Goal: Task Accomplishment & Management: Complete application form

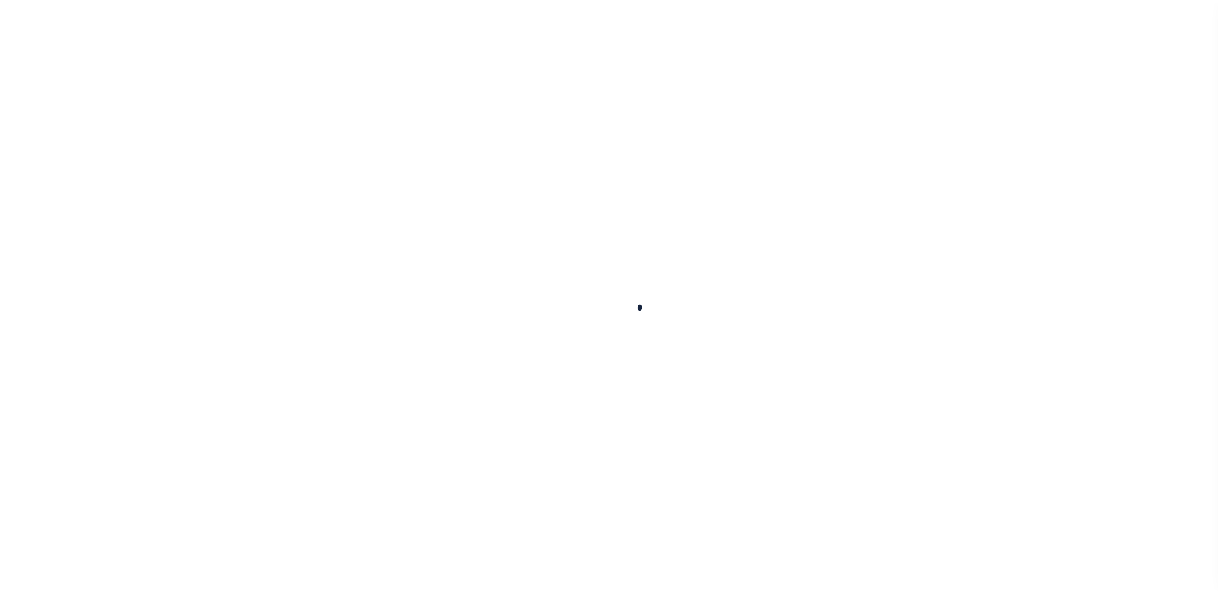
scroll to position [32, 0]
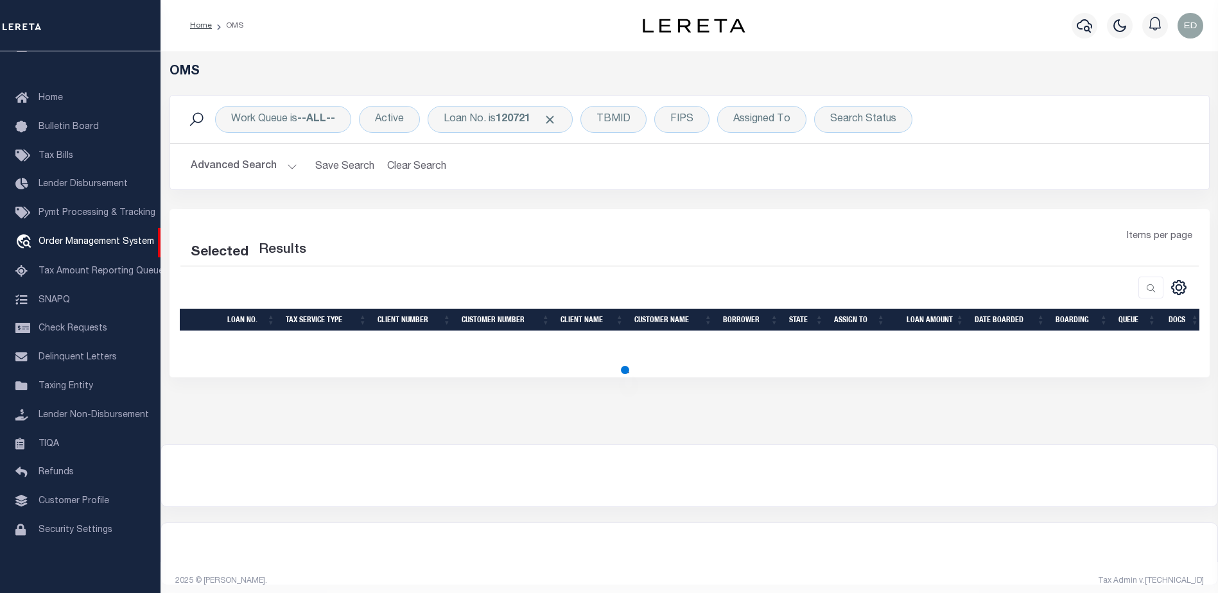
select select "200"
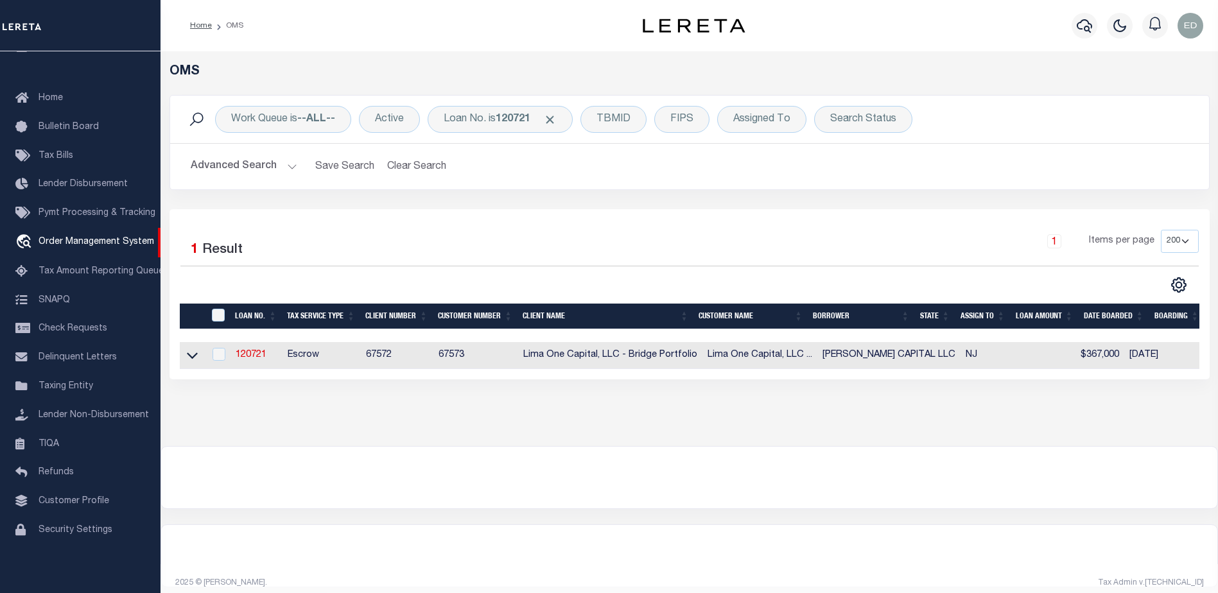
click at [257, 349] on td "120721" at bounding box center [256, 355] width 52 height 27
checkbox input "true"
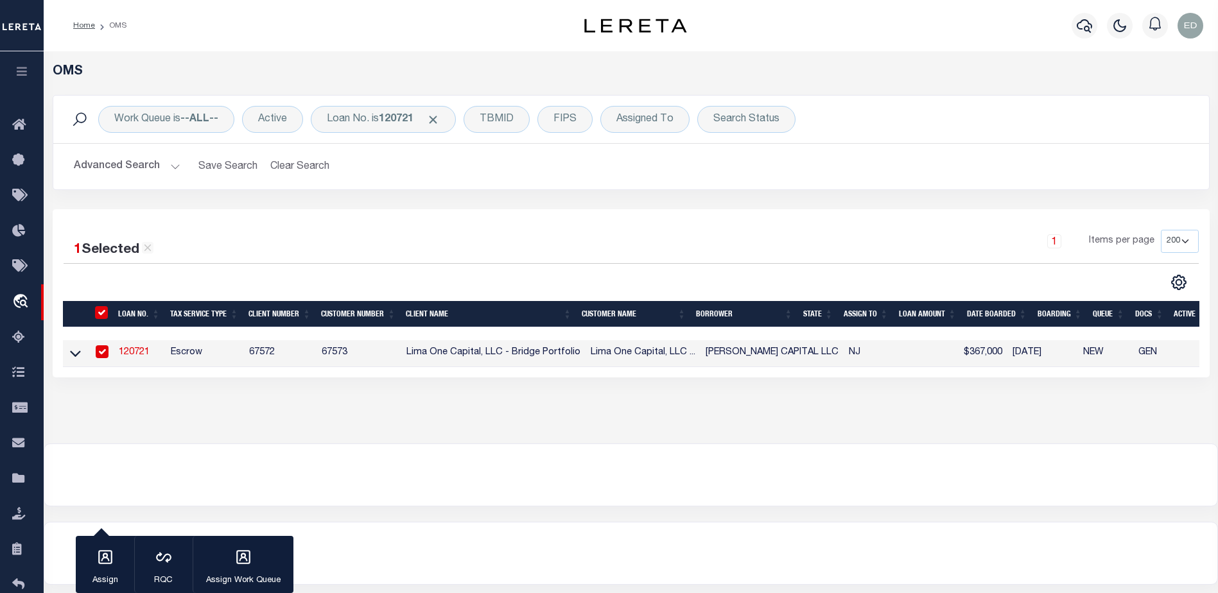
click at [257, 351] on tr "120721 Escrow 67572 67573 Lima One Capital, LLC - Bridge Portfolio Lima One Cap…" at bounding box center [757, 353] width 1389 height 27
type input "120721"
type input "[PERSON_NAME] CAPITAL LLC"
select select
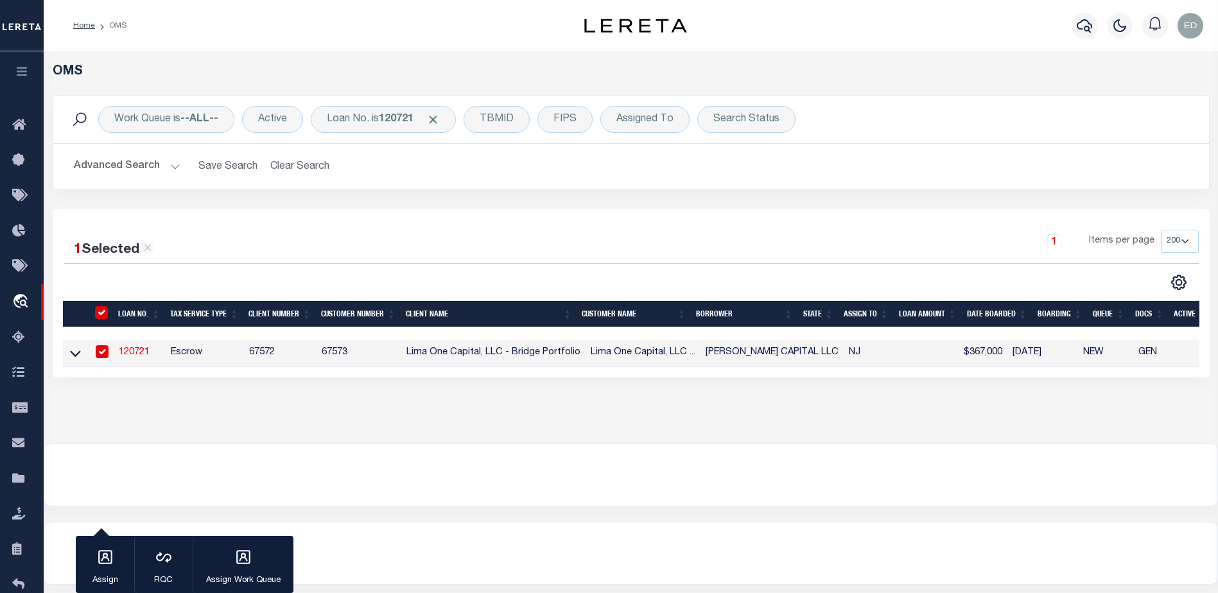
select select
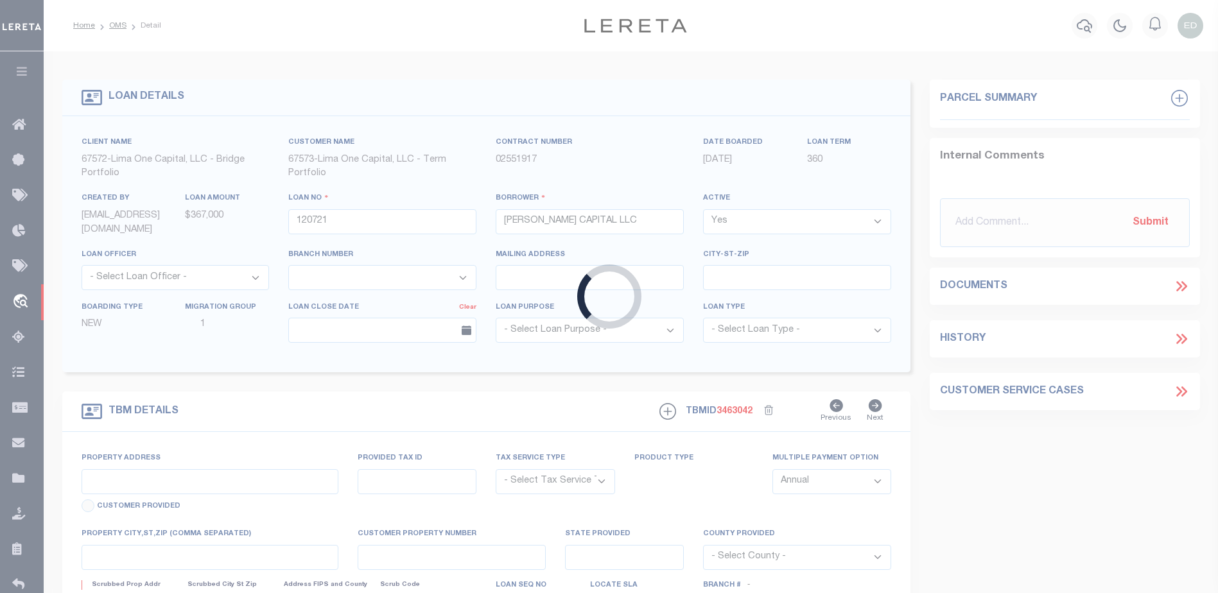
type input "24 RUNNYMEDE CT"
radio input "true"
select select "Escrow"
select select
type input "WHIPPANY NJ 07981"
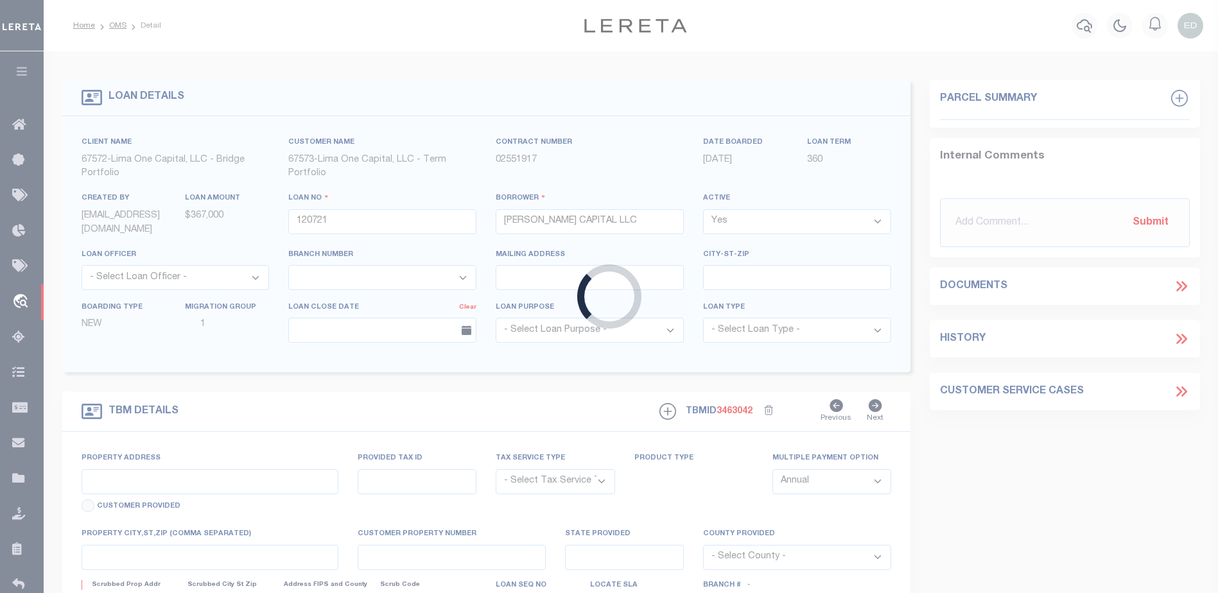
type input "120721-1"
type input "NJ"
type textarea "COLLECTOR: ENTITY: PARCEL: 1"
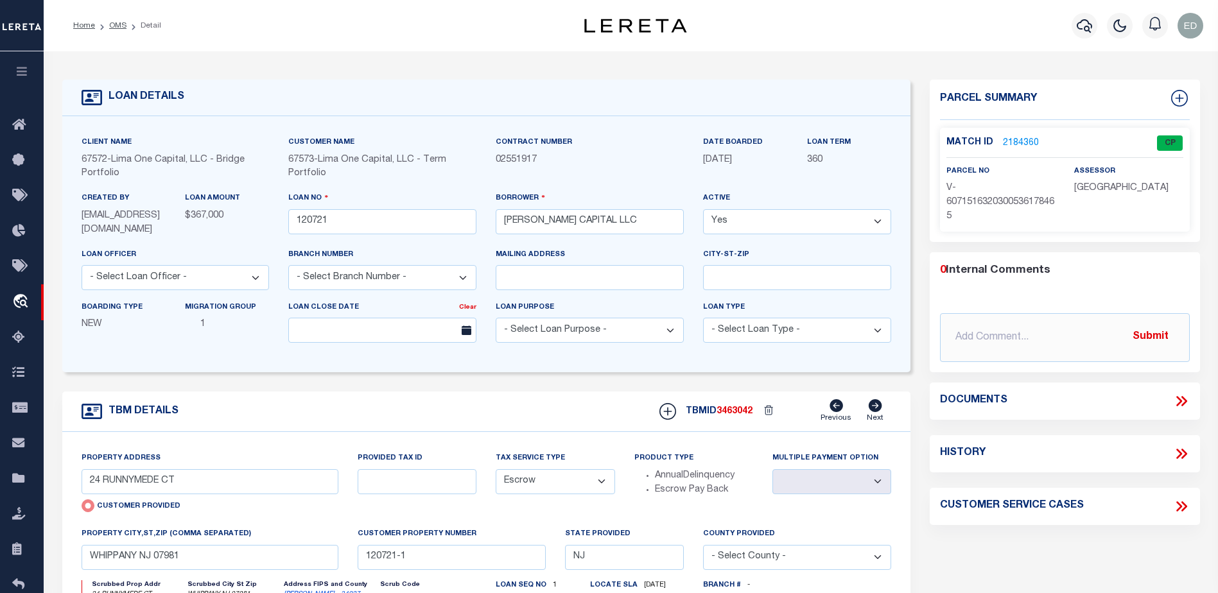
click at [1018, 143] on link "2184360" at bounding box center [1021, 143] width 36 height 13
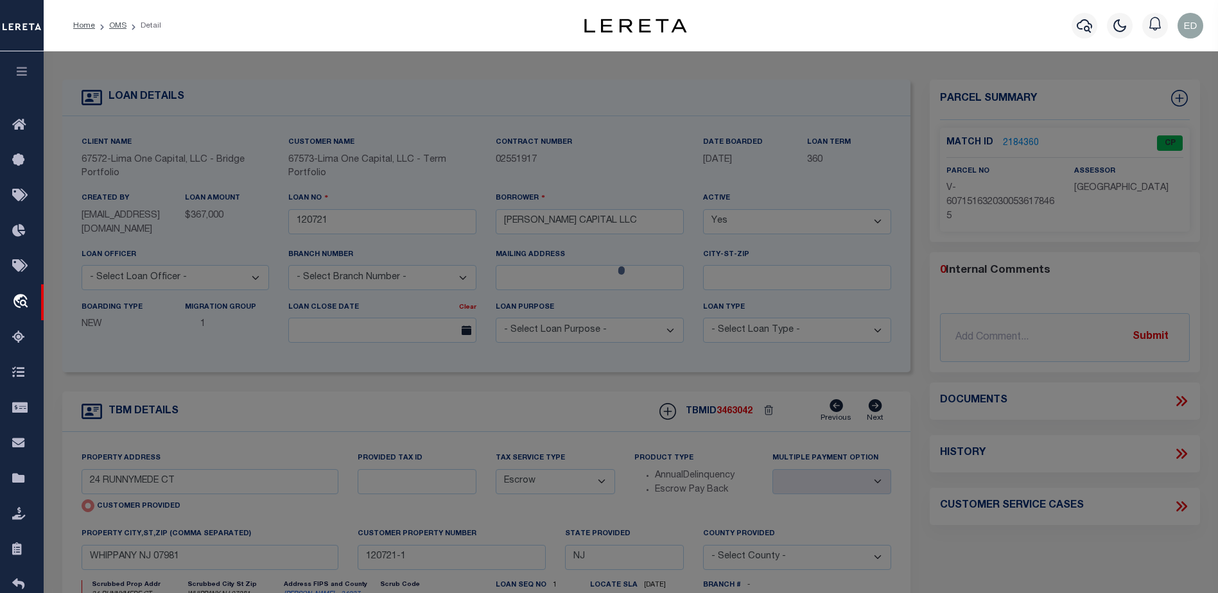
checkbox input "false"
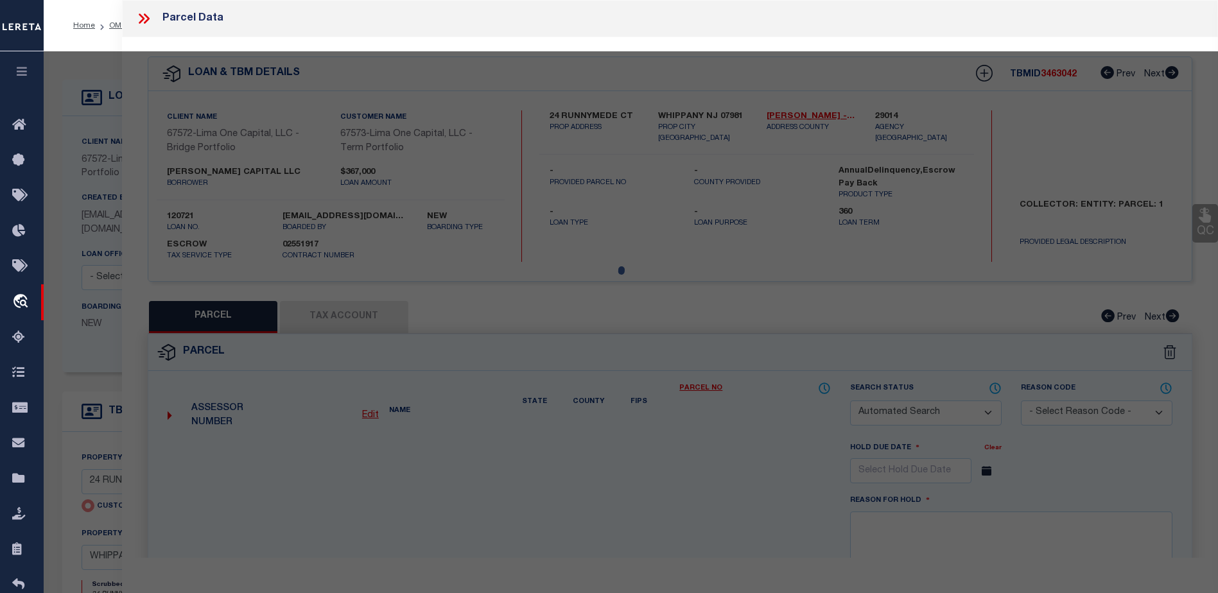
select select "CP"
type input "24 RUNNYMEDE CT"
type input "WHIPPANY NJ 07981"
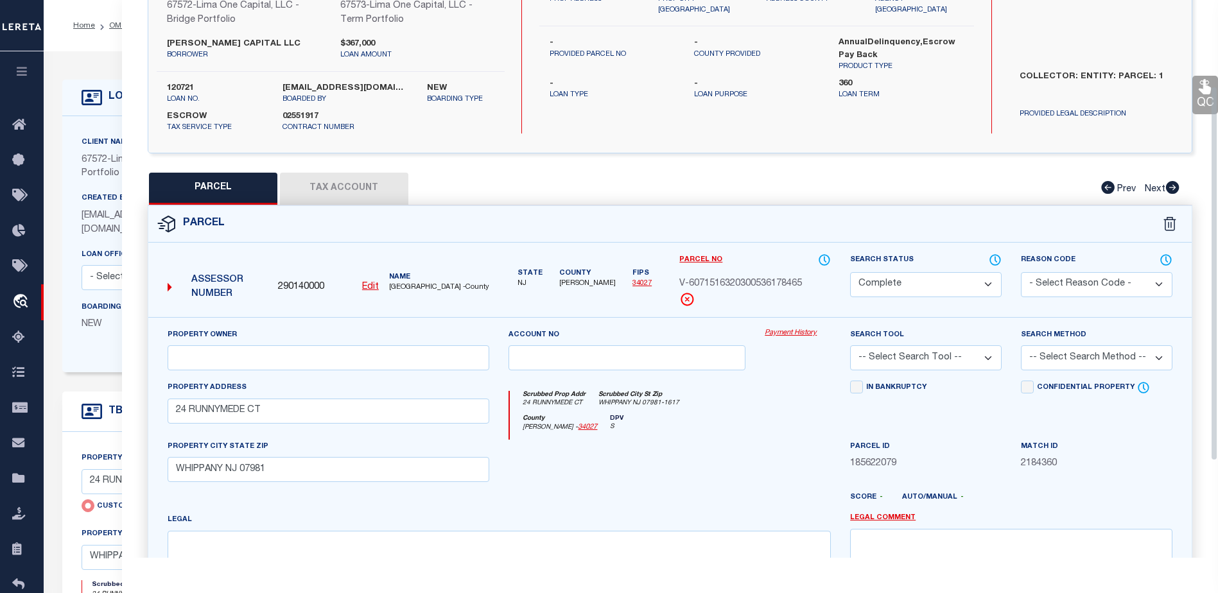
scroll to position [257, 0]
